Goal: Find specific page/section: Find specific page/section

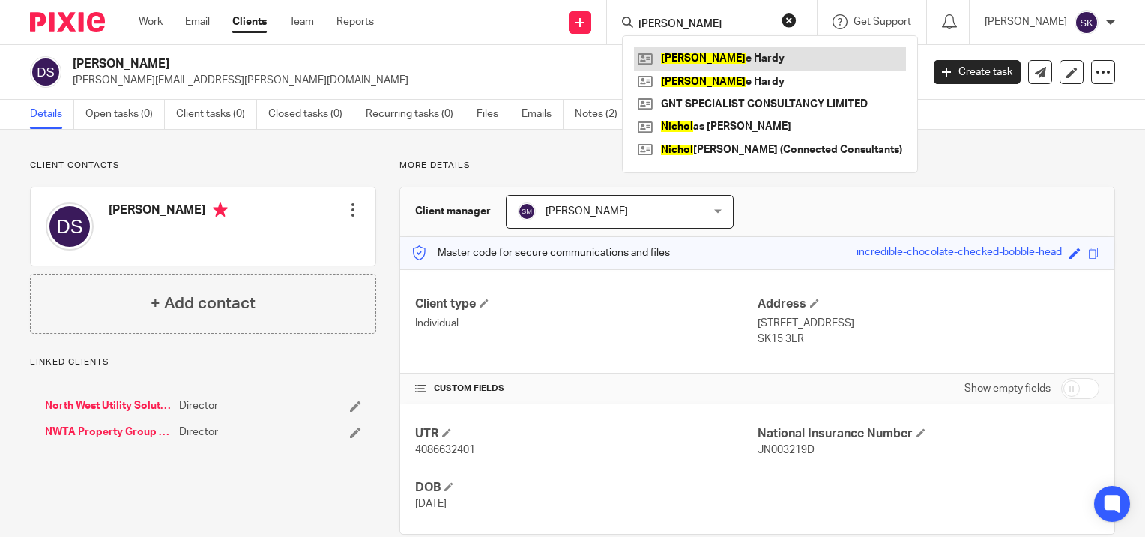
type input "nicol"
click at [700, 57] on link at bounding box center [770, 58] width 272 height 22
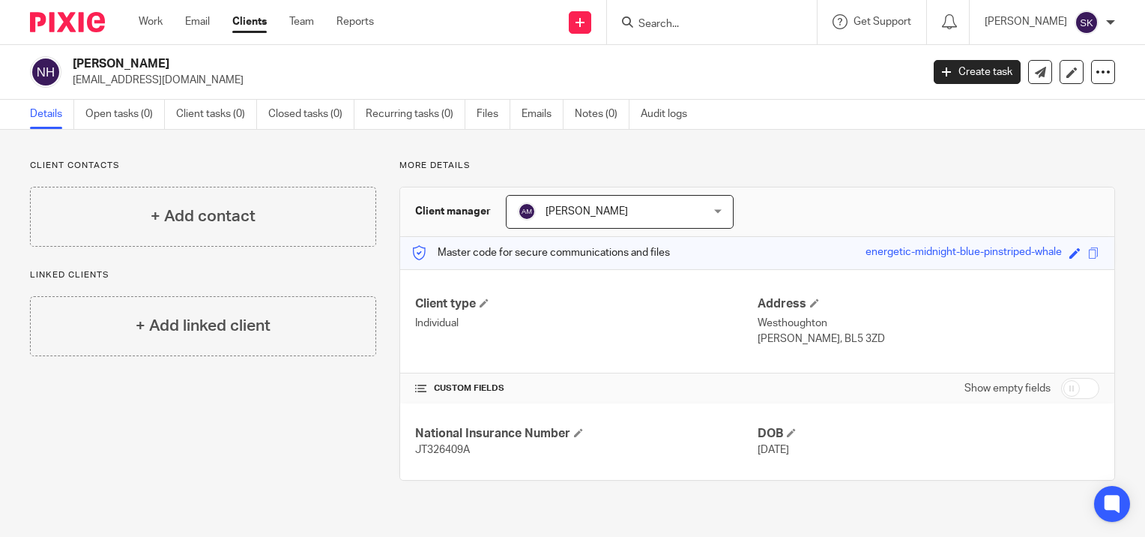
click at [662, 22] on input "Search" at bounding box center [704, 24] width 135 height 13
